Goal: Information Seeking & Learning: Learn about a topic

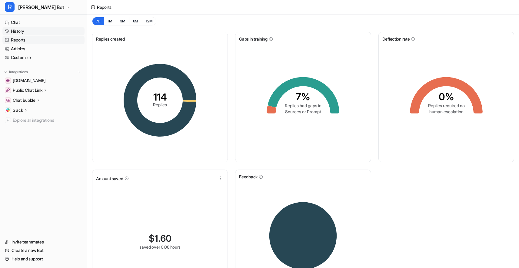
click at [25, 32] on link "History" at bounding box center [43, 31] width 82 height 8
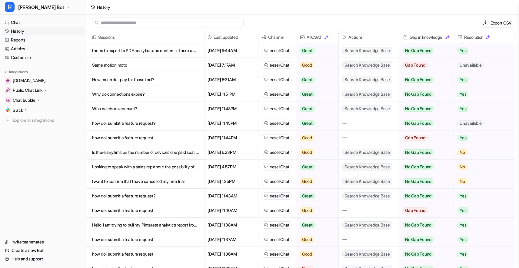
click at [151, 51] on p "I need to export to PDF analytics and content is there a way?" at bounding box center [145, 50] width 107 height 15
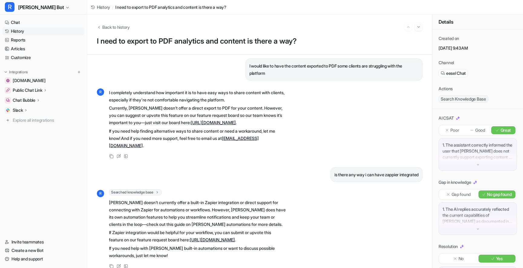
scroll to position [126, 0]
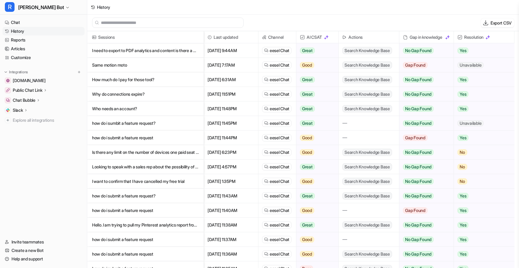
click at [172, 65] on p "Same motion moto" at bounding box center [145, 65] width 107 height 15
click at [121, 77] on p "How much do I pay for those tool?" at bounding box center [145, 79] width 107 height 15
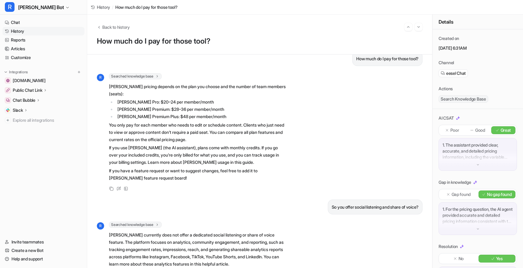
scroll to position [55, 0]
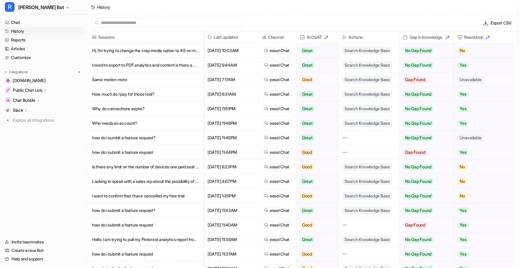
click at [170, 122] on p "Who needs an account?" at bounding box center [145, 123] width 107 height 15
click at [180, 126] on p "Who needs an account?" at bounding box center [145, 123] width 107 height 15
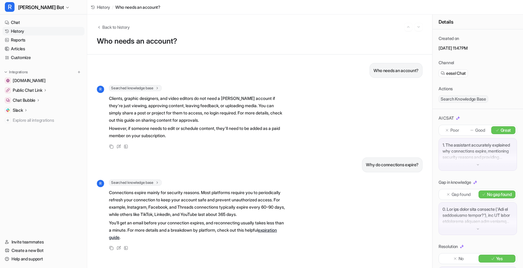
scroll to position [1, 0]
